Goal: Find specific page/section: Find specific page/section

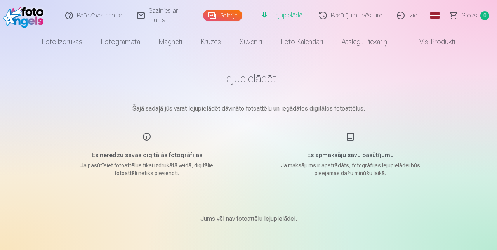
click at [69, 52] on link "Foto izdrukas" at bounding box center [62, 42] width 59 height 22
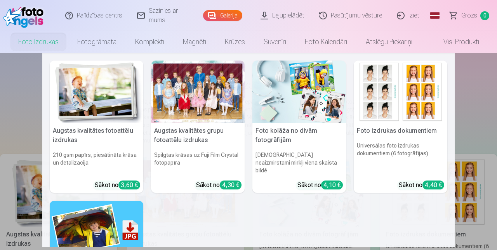
click at [455, 46] on link "Visi produkti" at bounding box center [455, 42] width 67 height 22
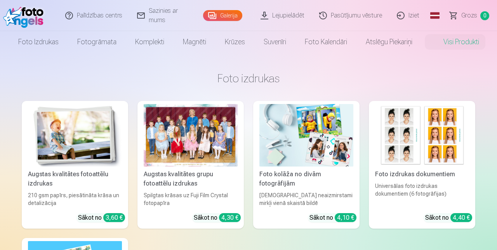
click at [45, 46] on link "Foto izdrukas" at bounding box center [38, 42] width 59 height 22
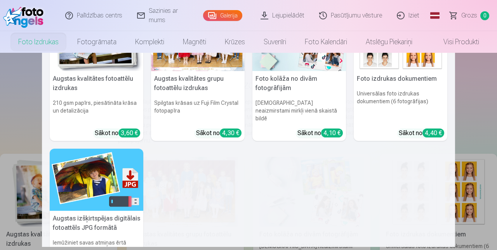
scroll to position [78, 0]
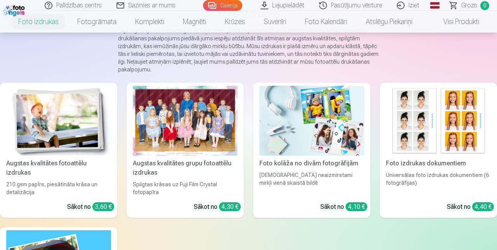
scroll to position [0, 0]
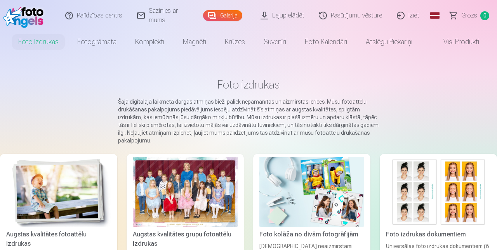
click at [288, 19] on link "Lejupielādēt" at bounding box center [283, 15] width 59 height 31
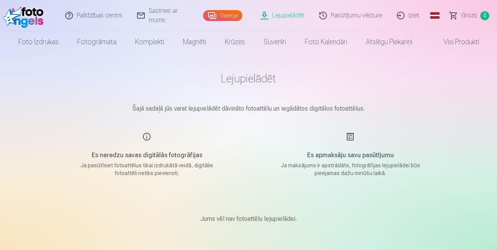
click at [351, 166] on p "Ja maksājums ir apstrādāts, fotogrāfijas lejupielādei būs pieejamas dažu minūšu…" at bounding box center [350, 170] width 148 height 16
click at [351, 139] on div "Es apmaksāju savu pasūtījumu Ja maksājums ir apstrādāts, fotogrāfijas lejupielā…" at bounding box center [350, 154] width 185 height 45
click at [153, 166] on p "Ja pasūtīsiet fotoattēlus tikai izdrukātā veidā, digitālie fotoattēli netiks pi…" at bounding box center [147, 170] width 148 height 16
click at [148, 143] on div "Es neredzu savas digitālās fotogrāfijas Ja pasūtīsiet fotoattēlus tikai izdrukā…" at bounding box center [146, 154] width 185 height 45
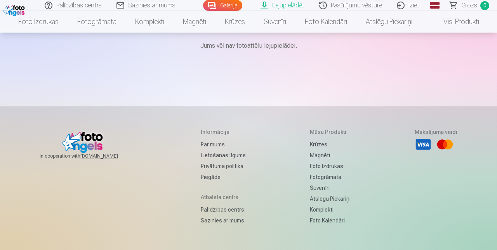
scroll to position [173, 0]
